Goal: Task Accomplishment & Management: Use online tool/utility

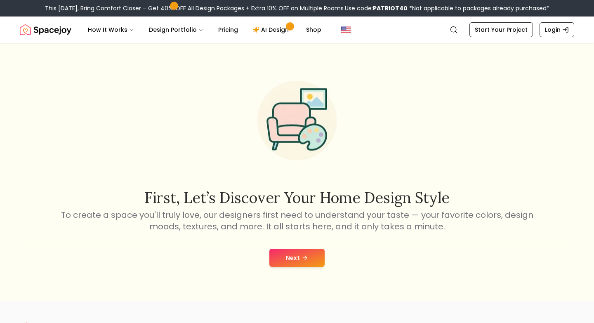
click at [305, 247] on div "Next" at bounding box center [297, 257] width 580 height 31
click at [305, 257] on icon at bounding box center [306, 258] width 2 height 4
click at [305, 257] on button at bounding box center [296, 258] width 43 height 18
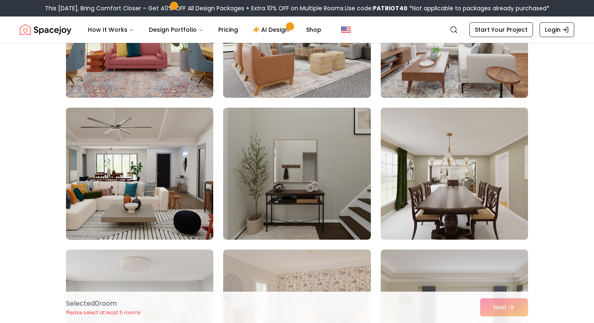
scroll to position [3718, 0]
